Goal: Task Accomplishment & Management: Use online tool/utility

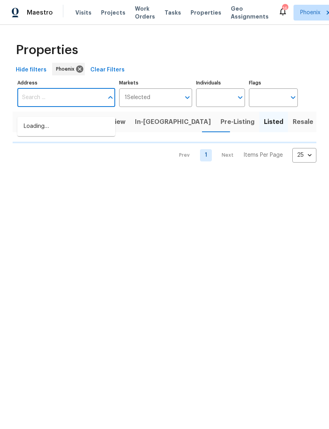
click at [53, 105] on input "Address" at bounding box center [60, 97] width 86 height 19
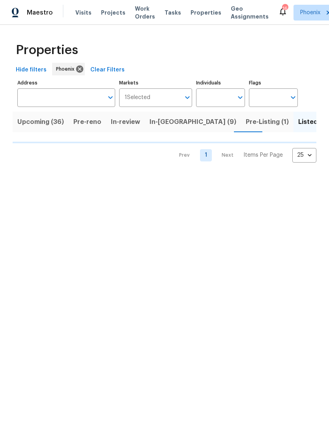
click at [45, 107] on input "Address" at bounding box center [60, 97] width 86 height 19
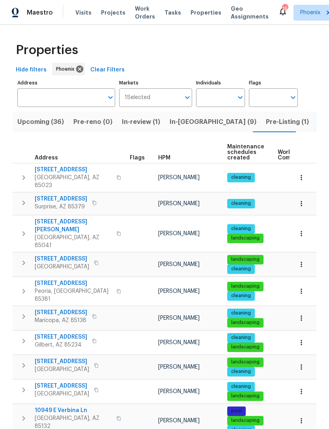
click at [52, 107] on input "Address" at bounding box center [60, 97] width 86 height 19
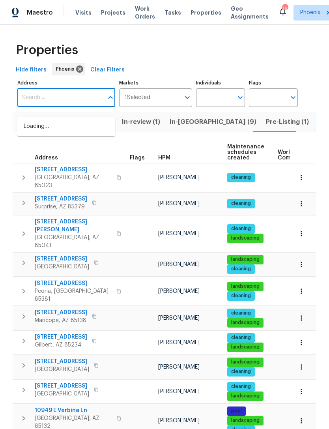
click at [40, 104] on input "Address" at bounding box center [60, 97] width 86 height 19
paste input "[STREET_ADDRESS]"
type input "[STREET_ADDRESS]"
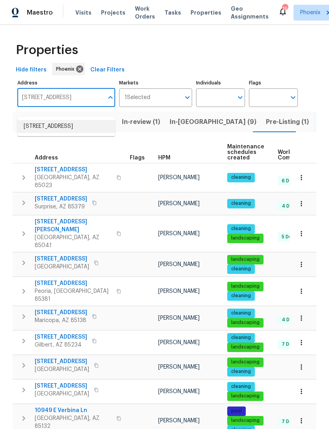
click at [63, 129] on li "[STREET_ADDRESS]" at bounding box center [66, 126] width 98 height 13
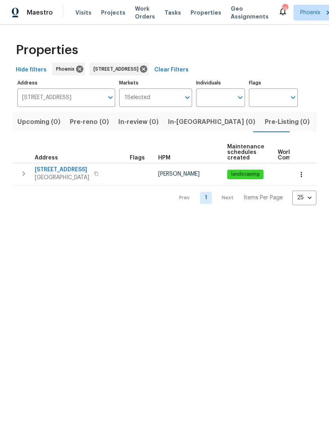
click at [21, 179] on icon "button" at bounding box center [23, 173] width 9 height 9
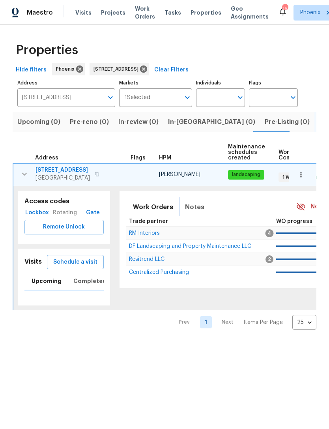
click at [192, 213] on span "Notes" at bounding box center [194, 207] width 19 height 11
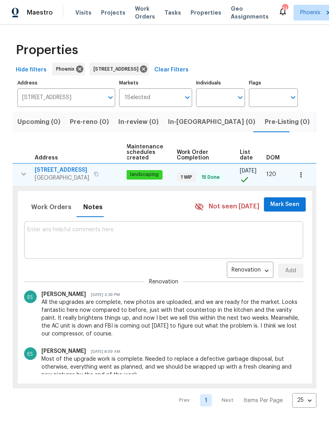
click at [87, 244] on textarea at bounding box center [163, 240] width 273 height 26
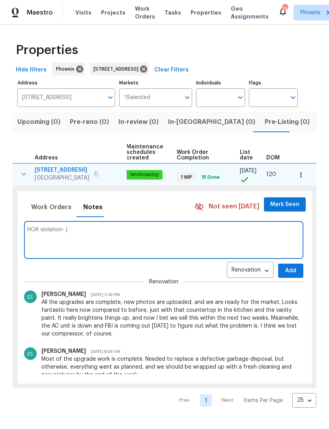
click at [83, 236] on textarea "HOA violation- (" at bounding box center [163, 240] width 273 height 26
paste textarea "Hello! Please remove the trash containers from sight and into a spot they canno…"
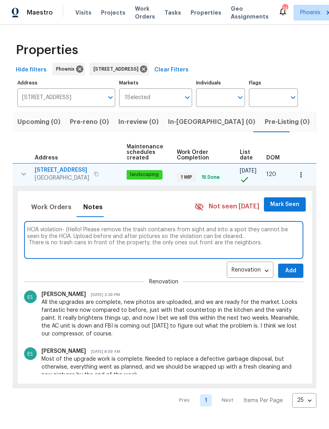
type textarea "HOA violation- (Hello! Please remove the trash containers from sight and into a…"
click at [285, 276] on span "Add" at bounding box center [291, 271] width 13 height 10
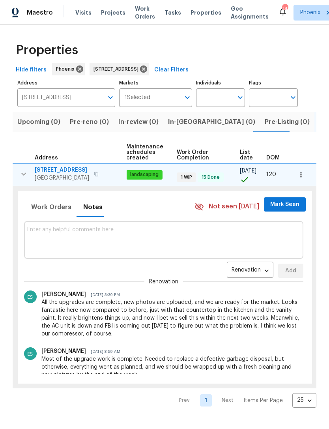
click at [297, 209] on span "Mark Seen" at bounding box center [285, 205] width 29 height 10
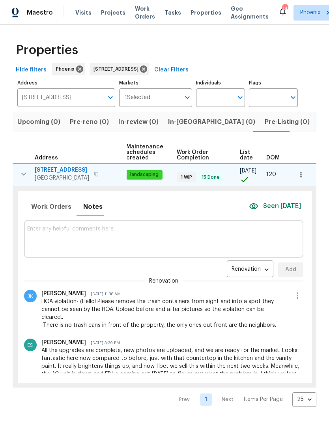
click at [283, 211] on span "Seen [DATE]" at bounding box center [282, 206] width 38 height 9
click at [98, 250] on textarea at bounding box center [163, 239] width 273 height 26
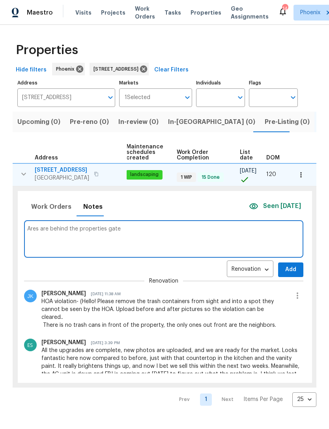
type textarea "Ares are behind the properties gate"
click at [282, 276] on button "Add" at bounding box center [291, 270] width 25 height 15
